Goal: Task Accomplishment & Management: Use online tool/utility

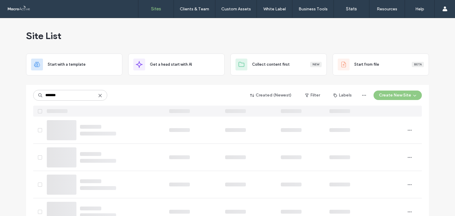
type input "*******"
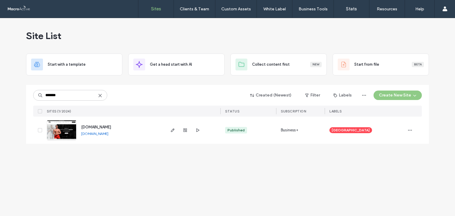
click at [108, 134] on link "www.meisterbody.com" at bounding box center [94, 134] width 27 height 4
click at [171, 133] on span "button" at bounding box center [172, 130] width 7 height 7
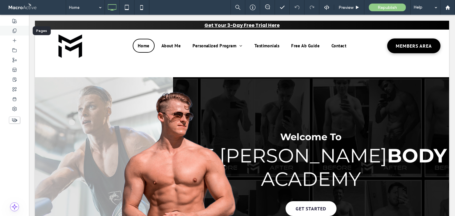
click at [13, 35] on div at bounding box center [14, 31] width 29 height 10
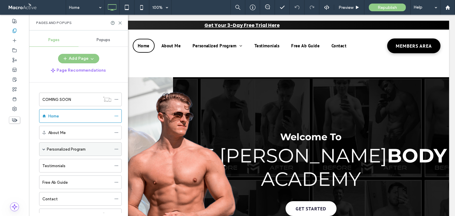
click at [82, 148] on label "Personalized Program" at bounding box center [66, 149] width 39 height 10
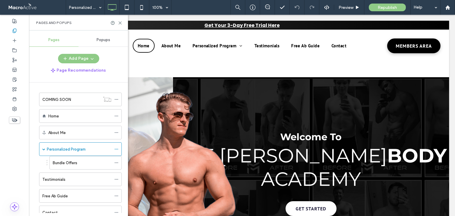
click at [120, 22] on div at bounding box center [227, 108] width 455 height 216
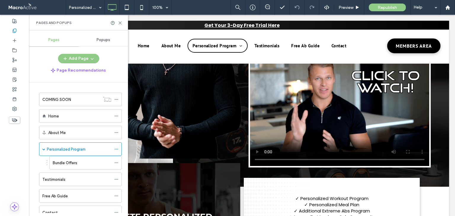
click at [122, 24] on div "Pages and Popups" at bounding box center [78, 23] width 99 height 16
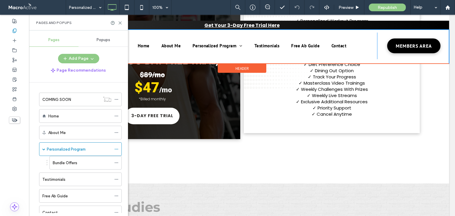
scroll to position [355, 0]
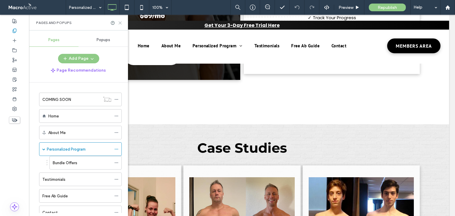
click at [118, 23] on icon at bounding box center [120, 23] width 4 height 4
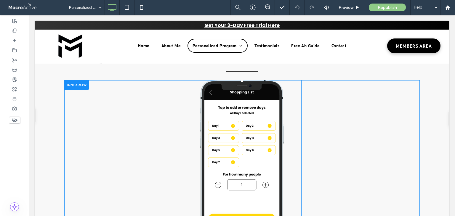
scroll to position [1066, 0]
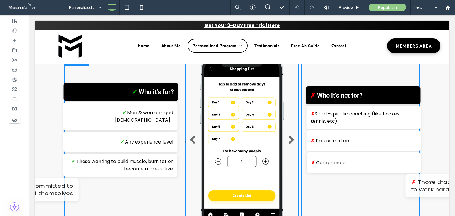
click at [271, 108] on li "Slide title Write your caption here Button" at bounding box center [241, 142] width 113 height 170
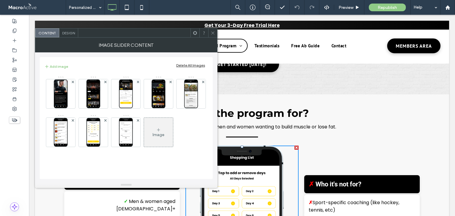
scroll to position [1007, 0]
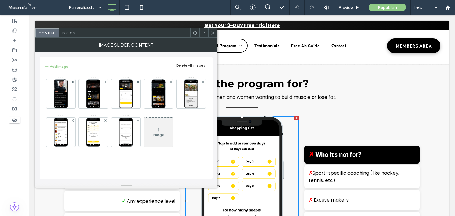
click at [214, 37] on span at bounding box center [213, 32] width 4 height 9
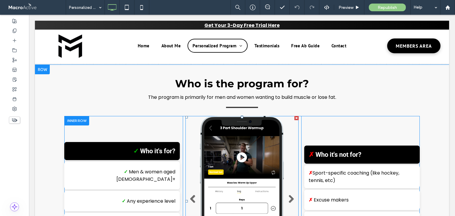
click at [267, 121] on li "Slide title Write your caption here Button" at bounding box center [241, 201] width 113 height 170
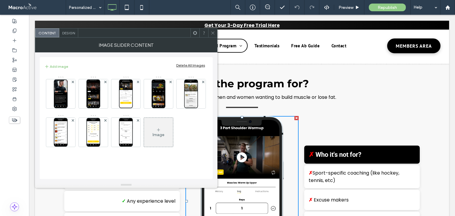
drag, startPoint x: 213, startPoint y: 35, endPoint x: 131, endPoint y: 3, distance: 88.2
click at [213, 35] on span at bounding box center [213, 32] width 4 height 9
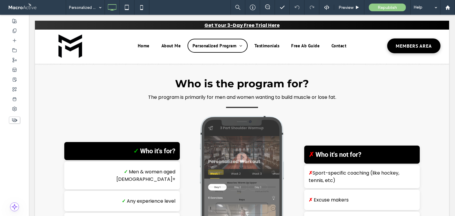
scroll to position [1007, 0]
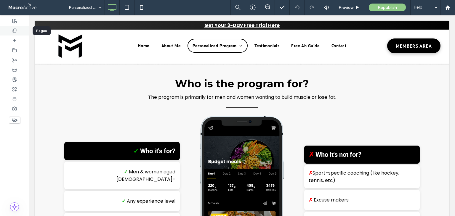
click at [13, 31] on use at bounding box center [14, 31] width 3 height 4
